Goal: Information Seeking & Learning: Find specific fact

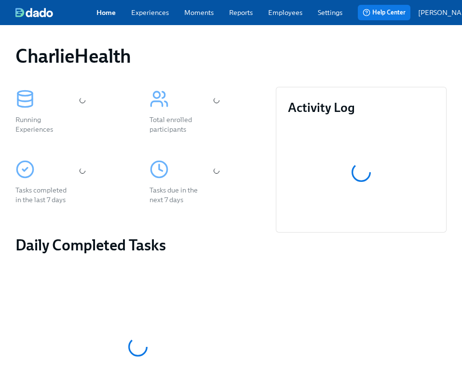
click at [282, 16] on link "Employees" at bounding box center [285, 13] width 34 height 10
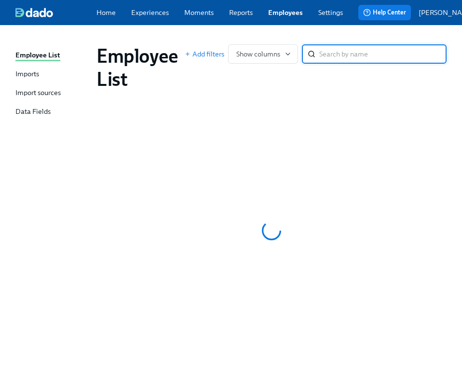
click at [278, 35] on div "Employee List Imports Import sources Data Fields Employee List Add filters Show…" at bounding box center [231, 205] width 462 height 360
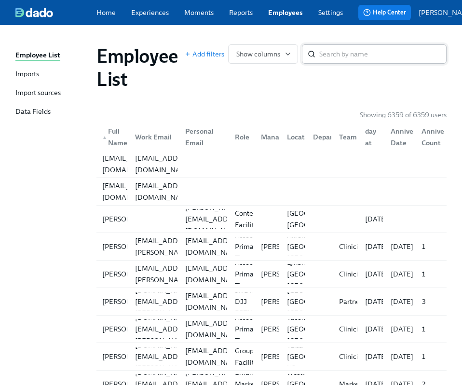
click at [332, 59] on input "search" at bounding box center [382, 53] width 127 height 19
type input "h"
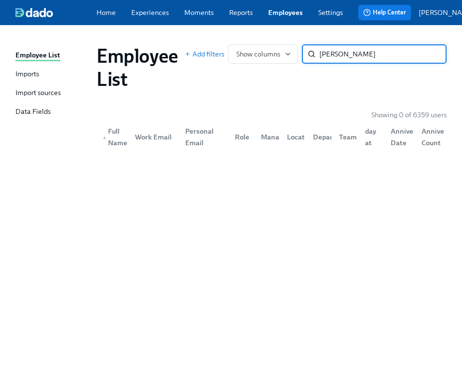
click at [324, 60] on input "[PERSON_NAME]" at bounding box center [382, 53] width 127 height 19
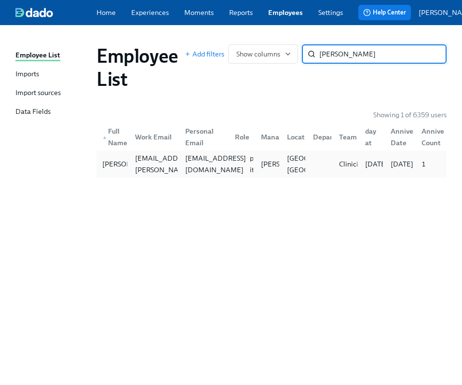
type input "[PERSON_NAME]"
click at [217, 168] on div "[EMAIL_ADDRESS][DOMAIN_NAME]" at bounding box center [215, 163] width 68 height 23
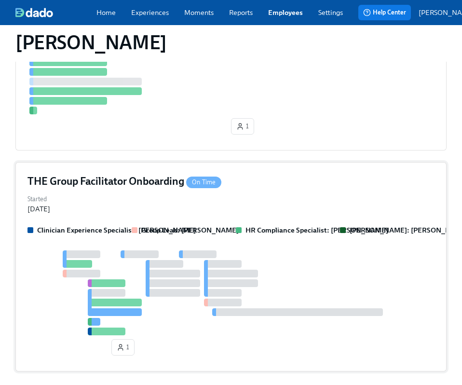
scroll to position [475, 0]
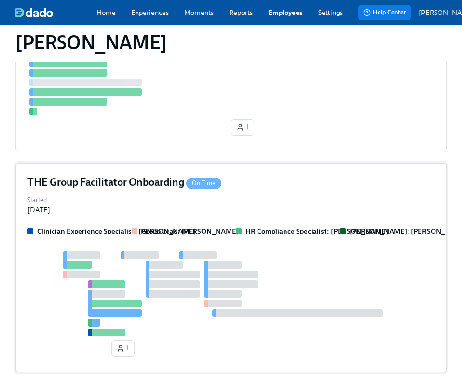
click at [277, 167] on div "THE Group Facilitator Onboarding On Time Started [DATE] Clinician Experience Sp…" at bounding box center [230, 267] width 431 height 209
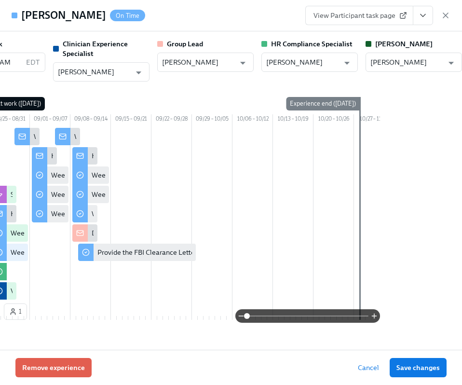
scroll to position [0, 0]
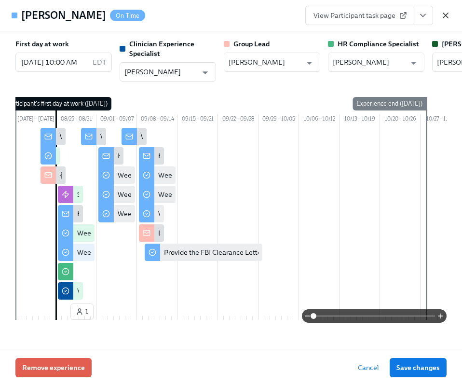
click at [442, 11] on icon "button" at bounding box center [446, 16] width 10 height 10
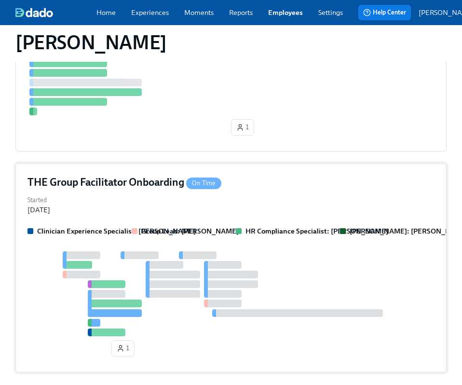
scroll to position [118, 0]
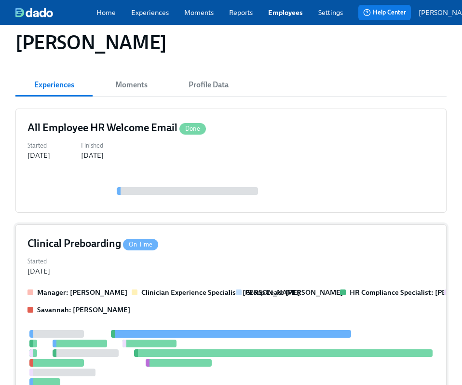
click at [244, 224] on div "Clinical Preboarding On Time Started [DATE] Manager: [PERSON_NAME] Clinician Ex…" at bounding box center [230, 366] width 431 height 285
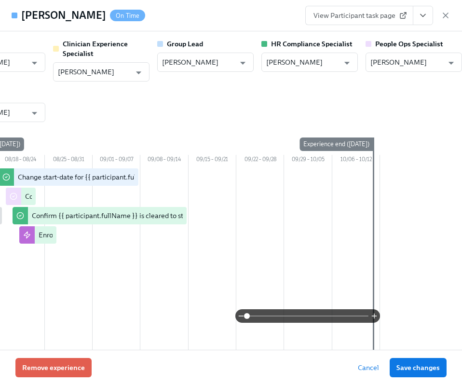
scroll to position [0, 0]
